Goal: Information Seeking & Learning: Learn about a topic

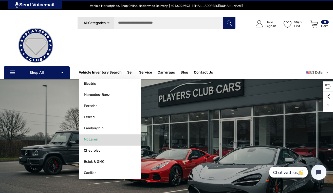
click at [92, 140] on span "McLaren" at bounding box center [91, 139] width 14 height 5
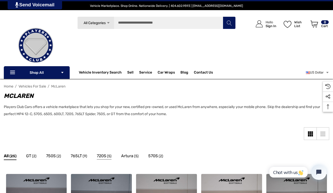
click at [103, 156] on span "720S" at bounding box center [101, 155] width 9 height 7
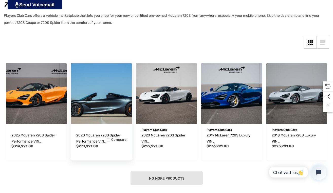
scroll to position [91, 0]
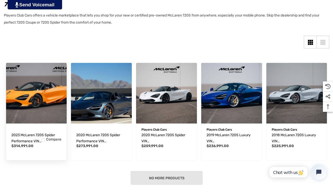
click at [33, 100] on img "2023 McLaren 720S Spider Performance VIN SBM14FCA1PW007120,$314,991.00\a" at bounding box center [36, 93] width 67 height 67
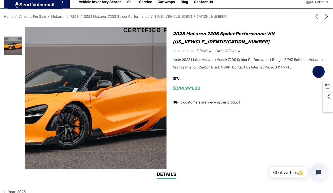
scroll to position [89, 0]
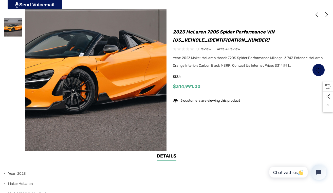
click at [110, 105] on img at bounding box center [78, 66] width 324 height 216
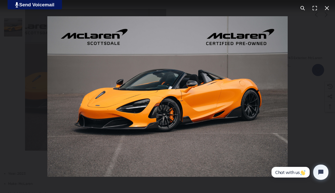
click at [328, 8] on button "You can close this modal content with the ESC key" at bounding box center [327, 8] width 12 height 12
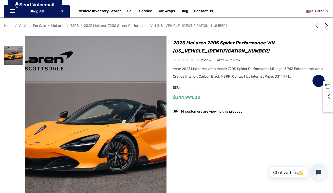
scroll to position [68, 0]
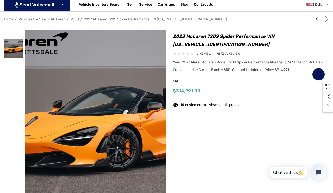
click at [119, 137] on img at bounding box center [122, 123] width 324 height 216
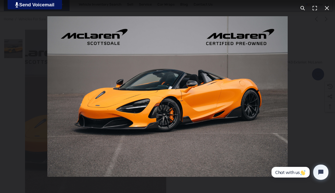
click at [188, 128] on img "You can close this modal content with the ESC key" at bounding box center [167, 96] width 240 height 160
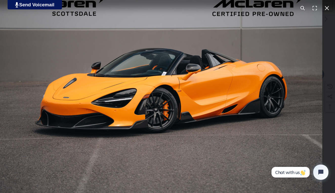
click at [188, 128] on img "You can close this modal content with the ESC key" at bounding box center [160, 85] width 324 height 216
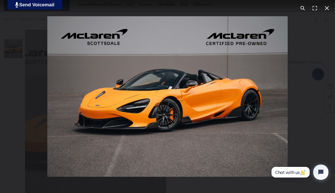
click at [307, 130] on div "You can close this modal content with the ESC key" at bounding box center [167, 96] width 335 height 193
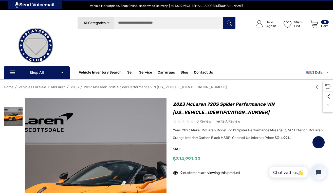
scroll to position [68, 0]
